Goal: Check status: Check status

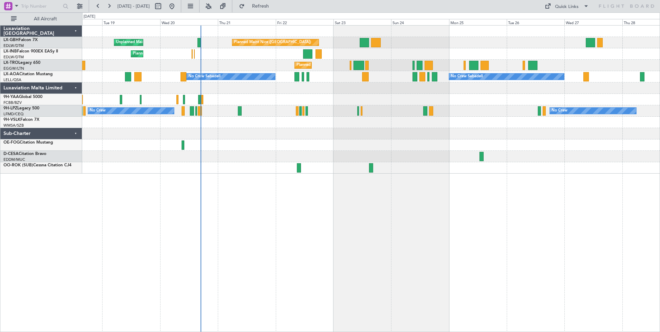
click at [262, 230] on div "Planned Maint Nice ([GEOGRAPHIC_DATA]) Unplanned Maint [GEOGRAPHIC_DATA] ([GEOG…" at bounding box center [371, 178] width 578 height 307
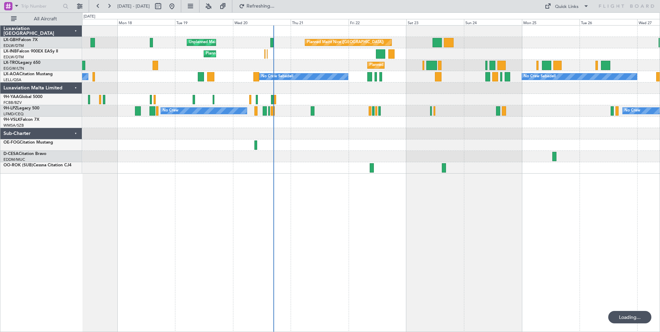
click at [334, 230] on div "Planned Maint Nice ([GEOGRAPHIC_DATA]) Unplanned Maint [GEOGRAPHIC_DATA] ([GEOG…" at bounding box center [371, 178] width 578 height 307
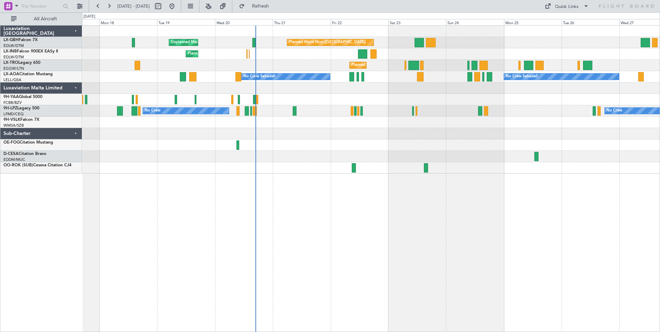
click at [298, 93] on div at bounding box center [370, 87] width 577 height 11
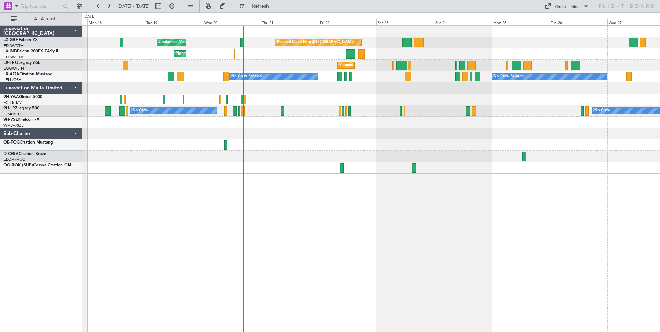
click at [301, 86] on div at bounding box center [370, 87] width 577 height 11
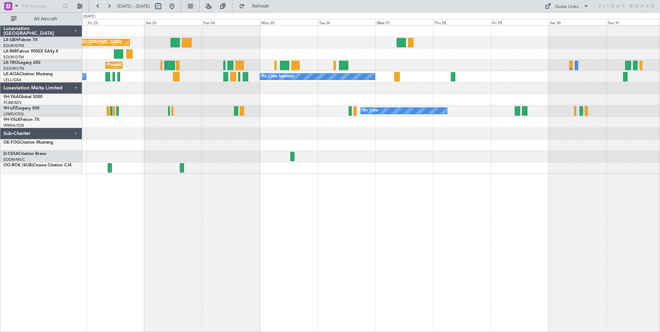
click at [261, 82] on div at bounding box center [370, 87] width 577 height 11
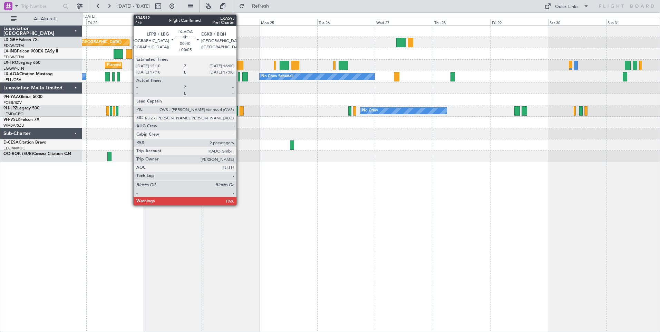
click at [240, 78] on div at bounding box center [239, 76] width 2 height 9
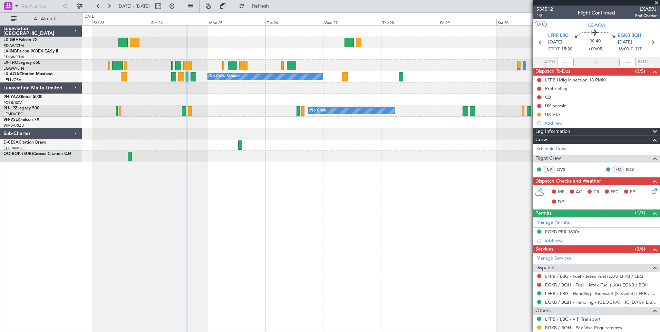
click at [408, 156] on div at bounding box center [370, 156] width 577 height 11
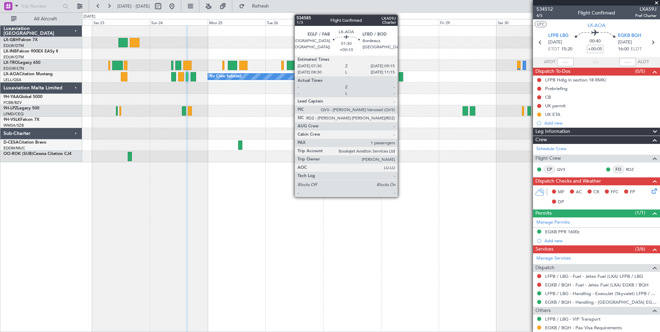
click at [401, 79] on div at bounding box center [401, 76] width 4 height 9
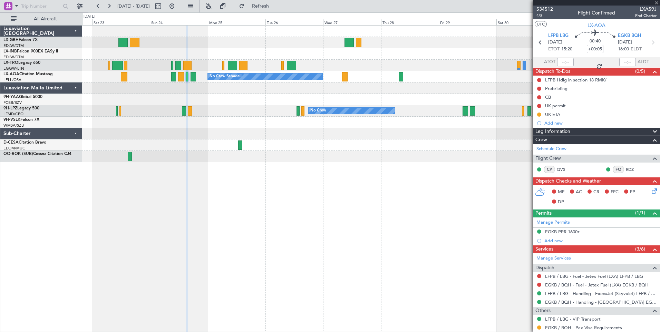
type input "+00:10"
type input "1"
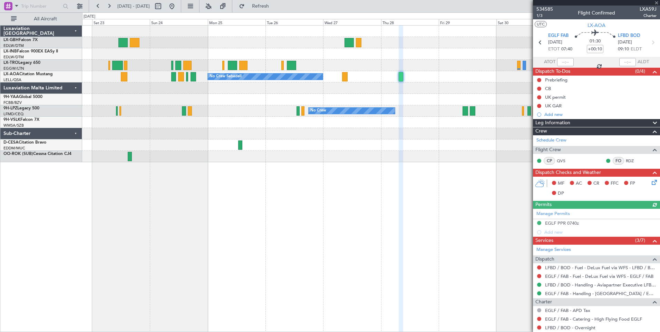
scroll to position [60, 0]
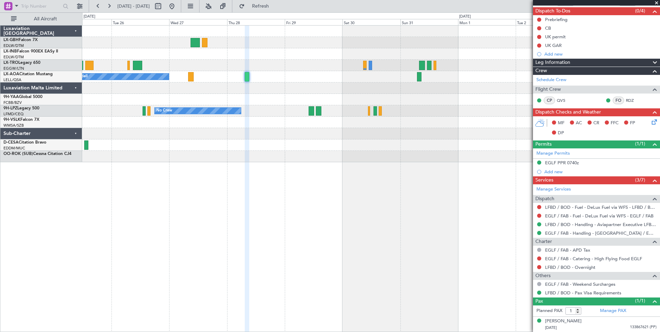
click at [269, 173] on div "No Crew Sabadell No Crew No Crew No Crew" at bounding box center [371, 178] width 578 height 307
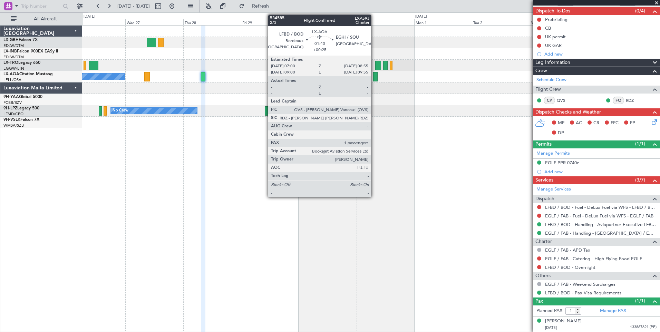
click at [374, 78] on div at bounding box center [375, 76] width 5 height 9
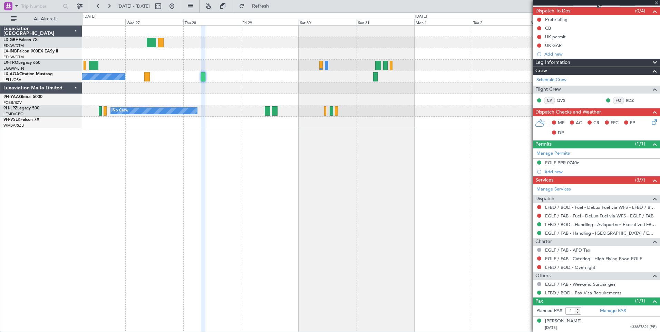
type input "+00:25"
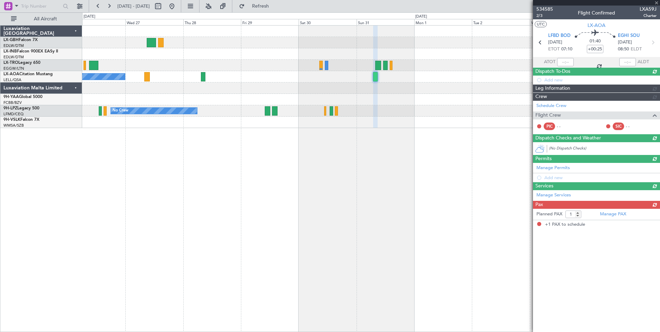
scroll to position [0, 0]
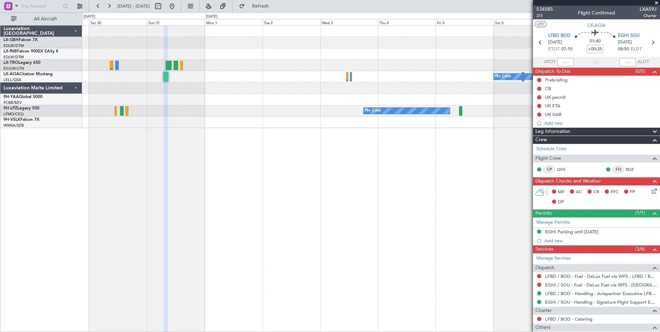
click at [191, 98] on div at bounding box center [370, 99] width 577 height 11
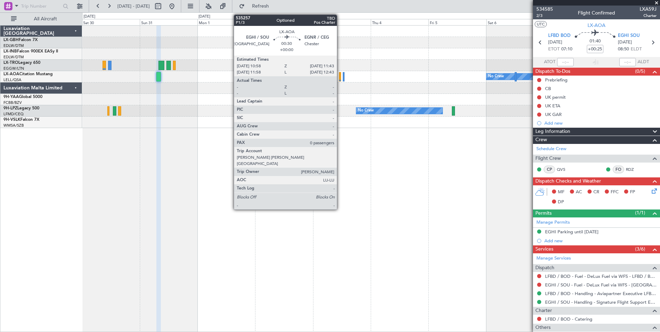
click at [340, 77] on div at bounding box center [340, 76] width 2 height 9
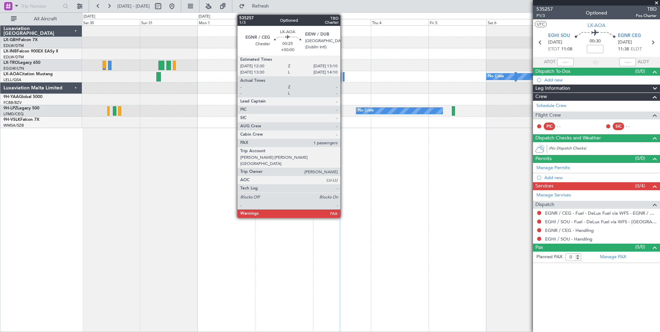
click at [343, 80] on div at bounding box center [344, 76] width 2 height 9
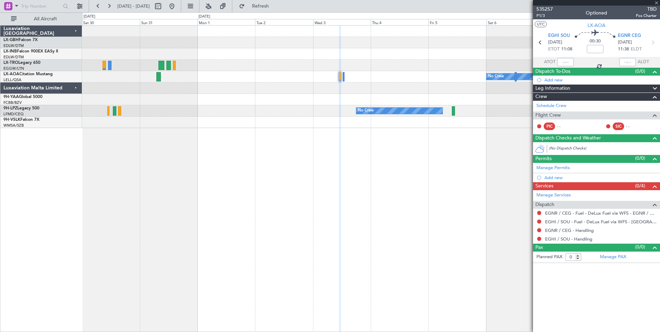
type input "1"
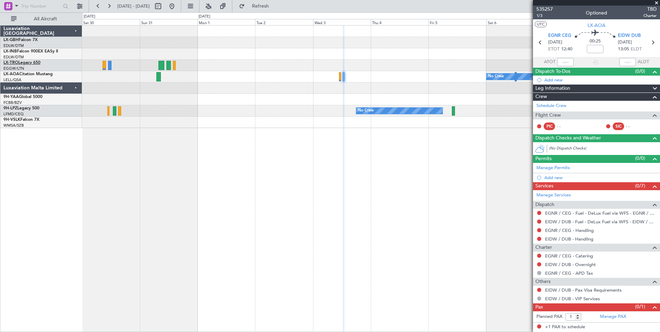
click at [22, 61] on link "LX-TRO Legacy 650" at bounding box center [21, 63] width 37 height 4
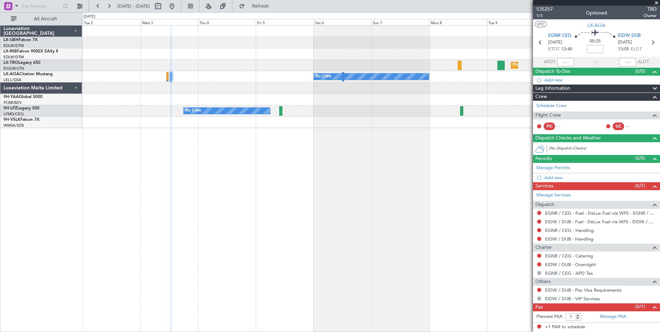
click at [211, 153] on div "Planned Maint Dusseldorf No Crew No Crew Sabadell No Crew No Crew" at bounding box center [371, 178] width 578 height 307
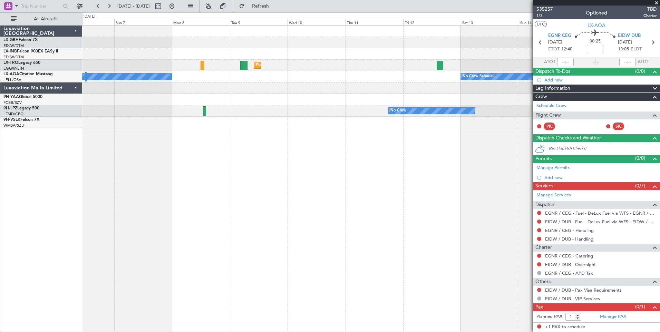
click at [202, 119] on div at bounding box center [370, 122] width 577 height 11
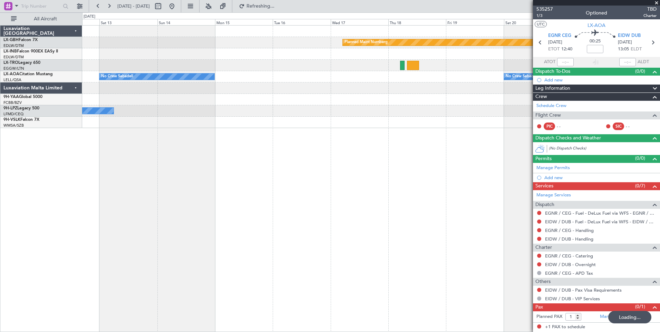
click at [178, 122] on div at bounding box center [370, 122] width 577 height 11
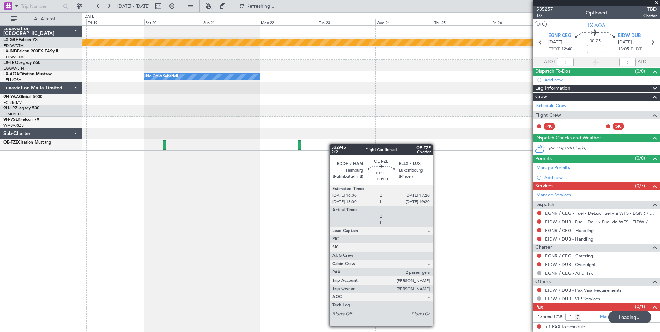
click at [78, 130] on div "Planned Maint Nurnberg No Crew Sabadell No Crew Sabadell Luxaviation [GEOGRAPHI…" at bounding box center [330, 172] width 660 height 320
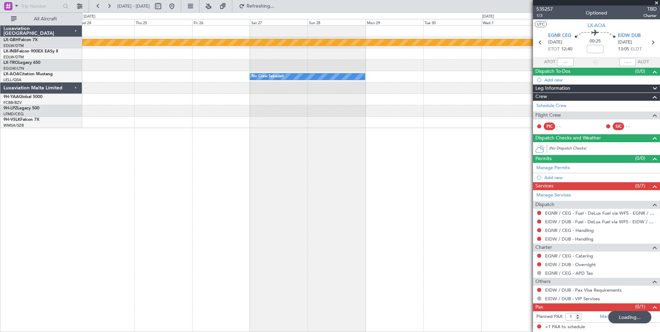
click at [163, 123] on div "Planned Maint Nurnberg No Crew Sabadell No Crew Sabadell No Crew Sabadell" at bounding box center [371, 178] width 578 height 307
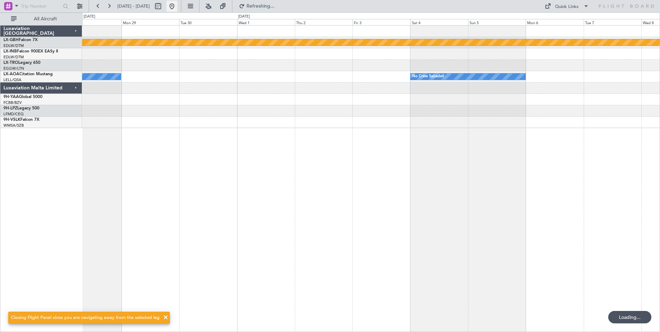
click at [177, 7] on button at bounding box center [171, 6] width 11 height 11
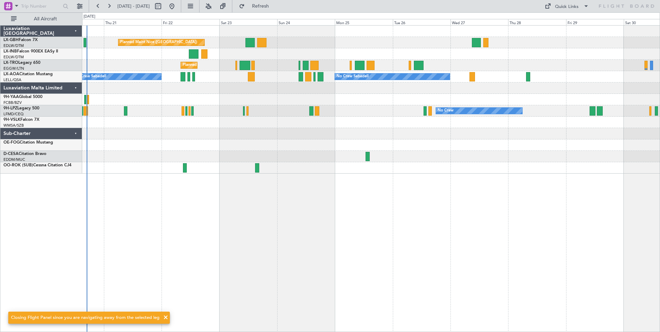
click at [269, 168] on div "Planned Maint Nice ([GEOGRAPHIC_DATA]) Unplanned Maint [GEOGRAPHIC_DATA] ([GEOG…" at bounding box center [371, 178] width 578 height 307
